Goal: Find specific page/section

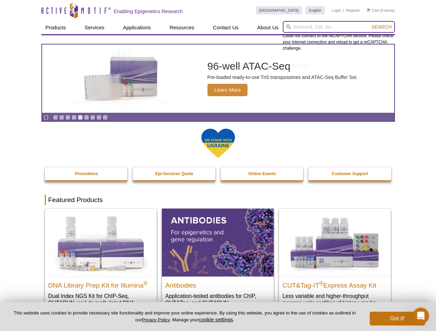
click at [339, 27] on input "search" at bounding box center [339, 27] width 112 height 12
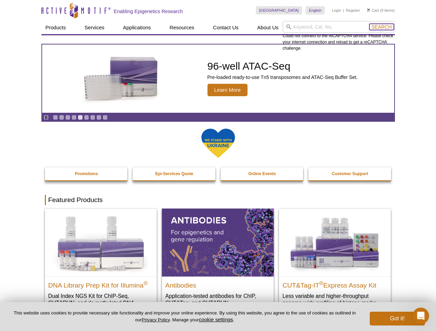
click at [381, 27] on span "Search" at bounding box center [381, 27] width 20 height 6
click at [46, 117] on icon "Pause" at bounding box center [46, 117] width 4 height 4
click at [55, 117] on link "Go to slide 1" at bounding box center [55, 117] width 5 height 5
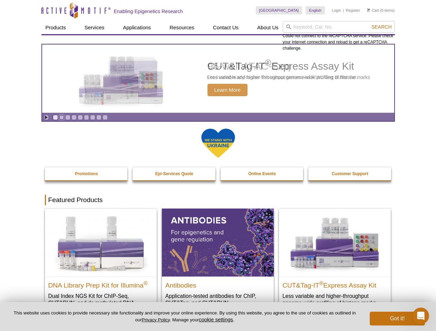
click at [61, 117] on link "Go to slide 2" at bounding box center [61, 117] width 5 height 5
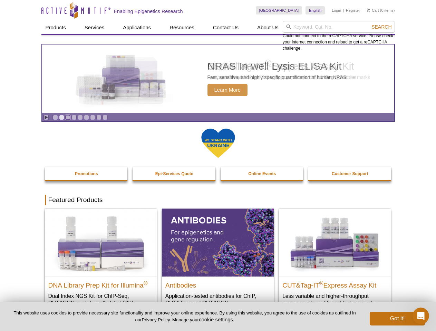
click at [68, 117] on link "Go to slide 3" at bounding box center [67, 117] width 5 height 5
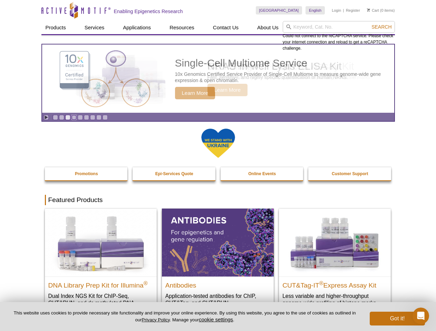
click at [74, 117] on link "Go to slide 4" at bounding box center [73, 117] width 5 height 5
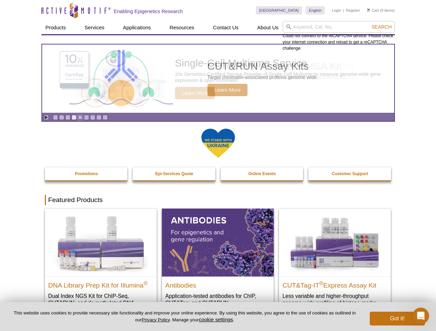
click at [80, 117] on link "Go to slide 5" at bounding box center [80, 117] width 5 height 5
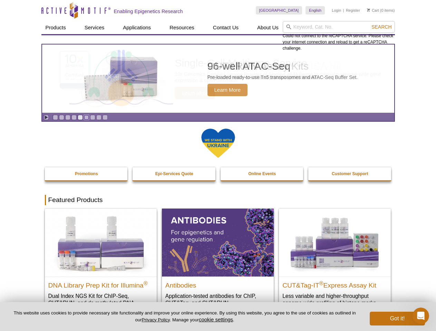
click at [86, 117] on link "Go to slide 6" at bounding box center [86, 117] width 5 height 5
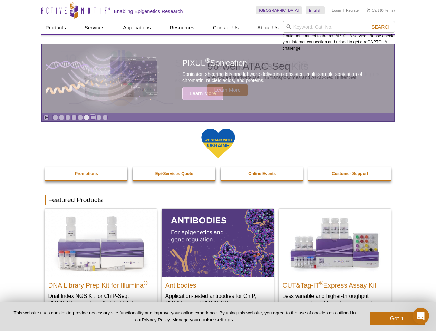
click at [92, 117] on link "Go to slide 7" at bounding box center [92, 117] width 5 height 5
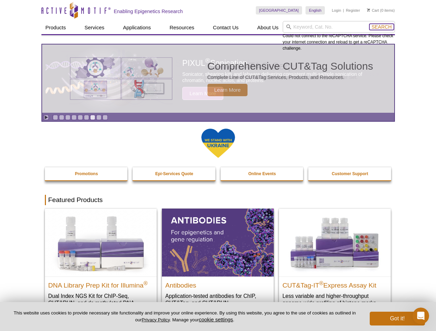
click at [381, 27] on span "Search" at bounding box center [381, 27] width 20 height 6
